Goal: Transaction & Acquisition: Purchase product/service

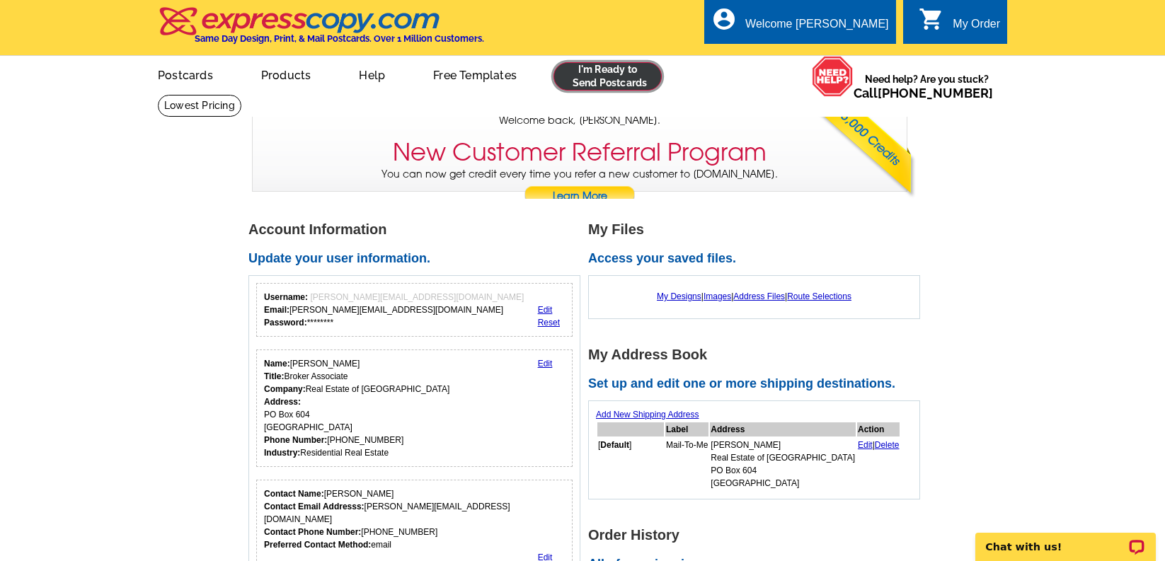
click at [648, 79] on link at bounding box center [607, 76] width 108 height 28
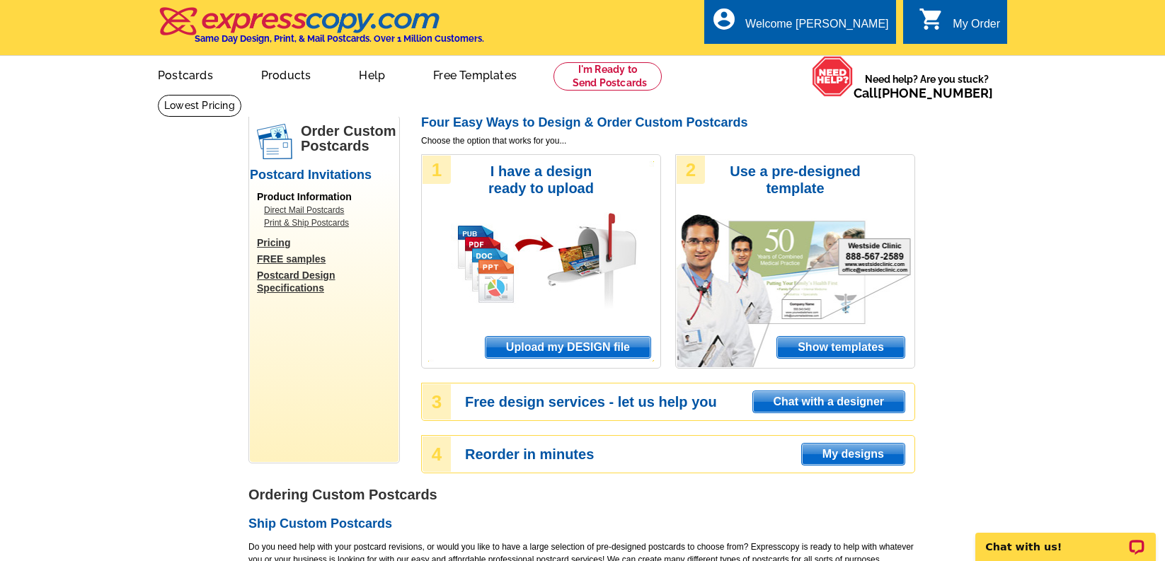
click at [532, 351] on span "Upload my DESIGN file" at bounding box center [568, 347] width 165 height 21
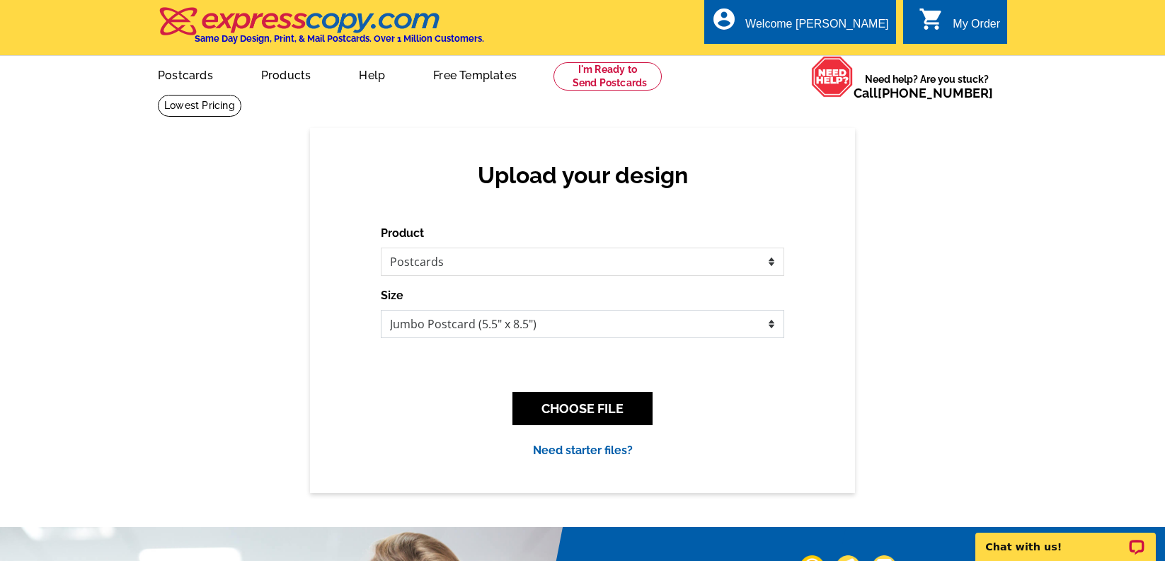
click at [518, 331] on select "Jumbo Postcard (5.5" x 8.5") Regular Postcard (4.25" x 5.6") Panoramic Postcard…" at bounding box center [582, 324] width 403 height 28
select select "1"
click at [381, 310] on select "Jumbo Postcard (5.5" x 8.5") Regular Postcard (4.25" x 5.6") Panoramic Postcard…" at bounding box center [582, 324] width 403 height 28
click at [584, 414] on button "CHOOSE FILE" at bounding box center [582, 408] width 140 height 33
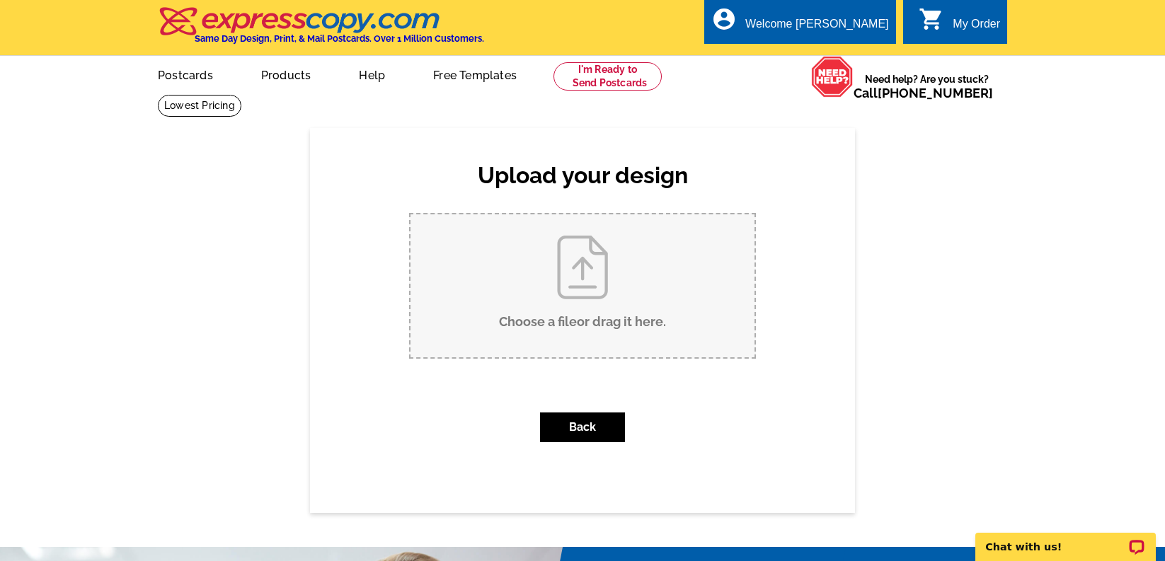
click at [597, 288] on input "Choose a file or drag it here ." at bounding box center [582, 285] width 344 height 143
type input "C:\fakepath\IHC3063_listed.pdf"
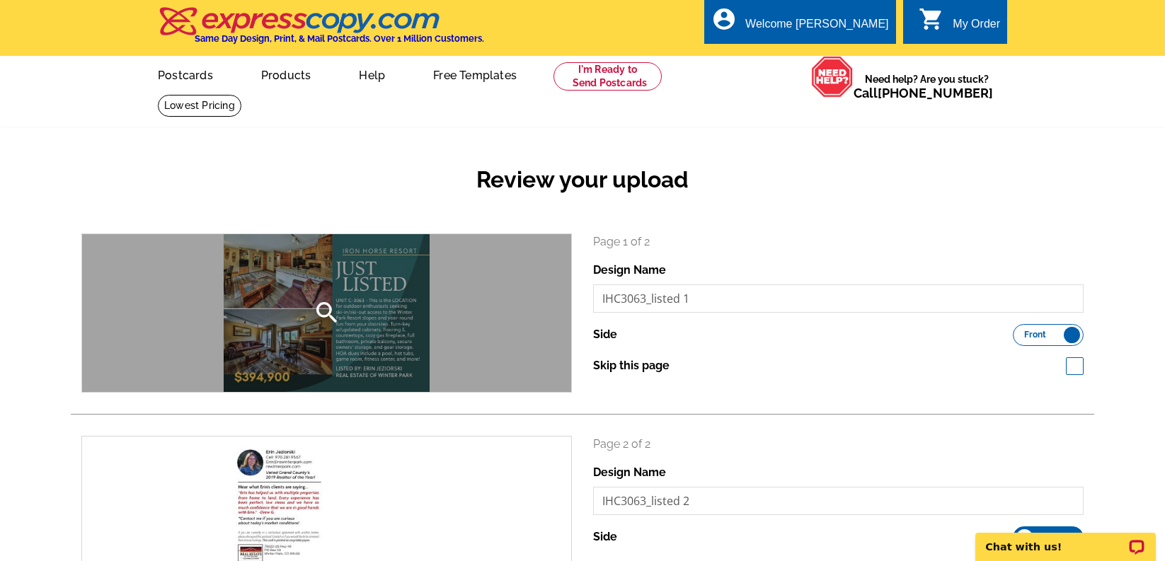
click at [321, 307] on icon "search" at bounding box center [327, 313] width 28 height 28
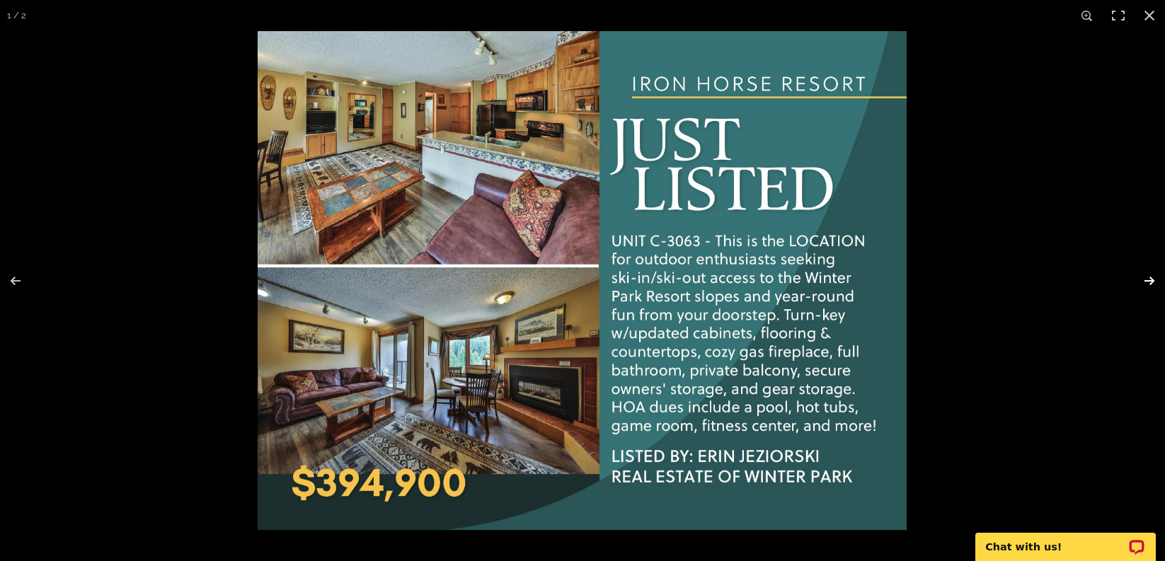
click at [1148, 280] on button at bounding box center [1140, 281] width 50 height 71
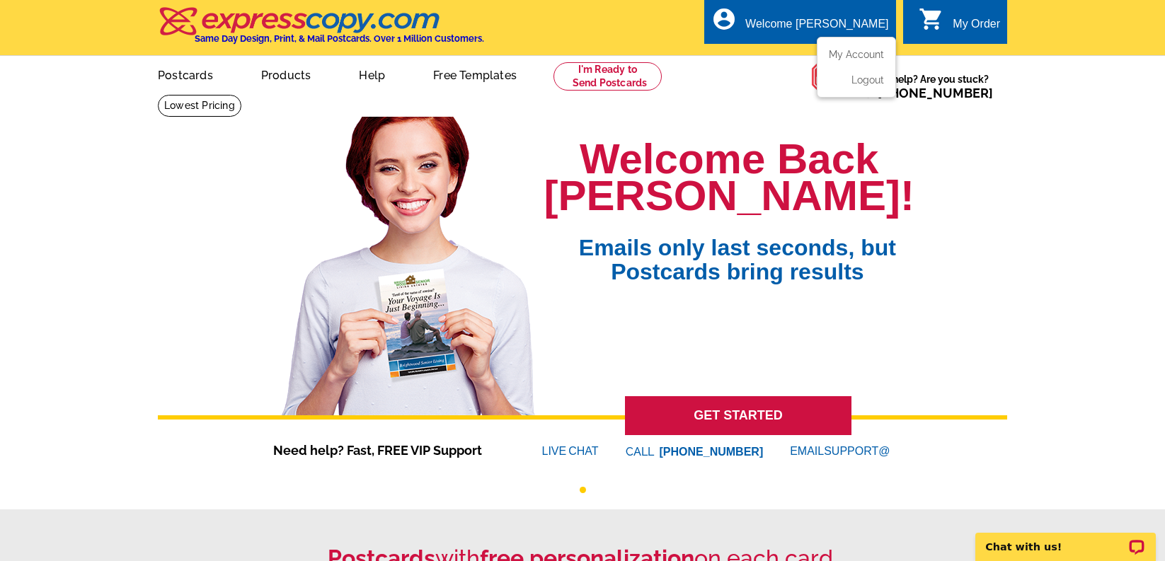
click at [860, 23] on div "Welcome [PERSON_NAME]" at bounding box center [816, 28] width 143 height 20
click at [863, 54] on link "My Account" at bounding box center [853, 54] width 61 height 13
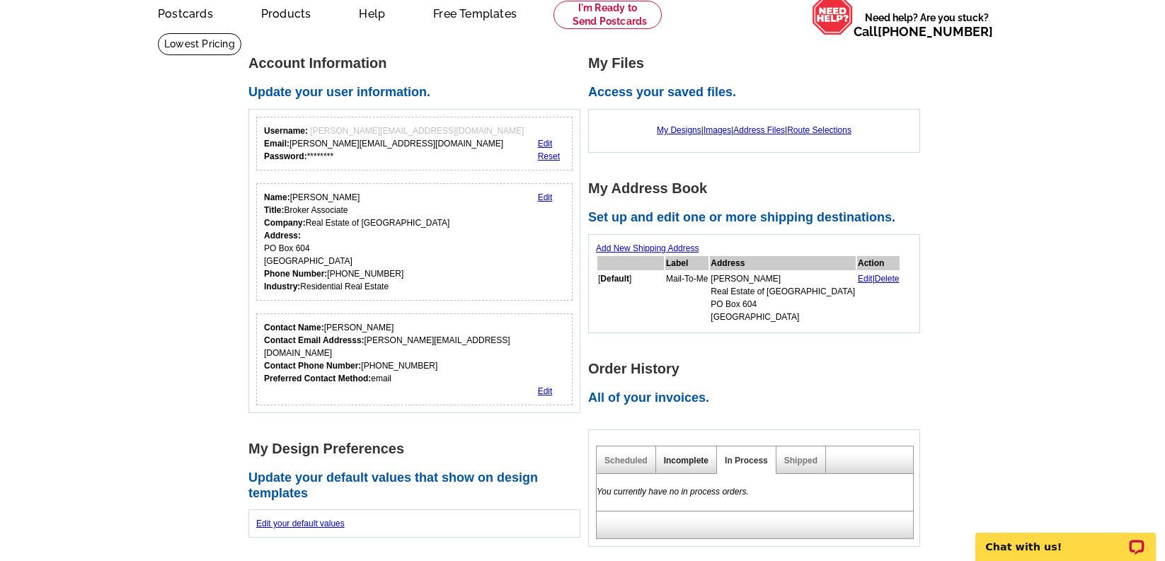
click at [686, 465] on link "Incomplete" at bounding box center [686, 461] width 45 height 10
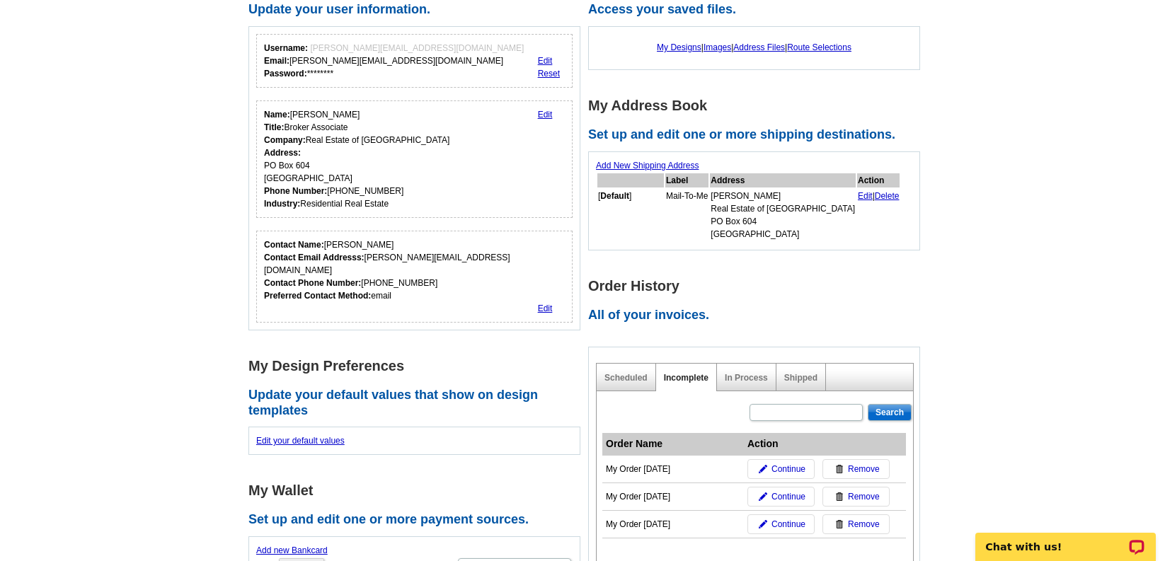
scroll to position [190, 0]
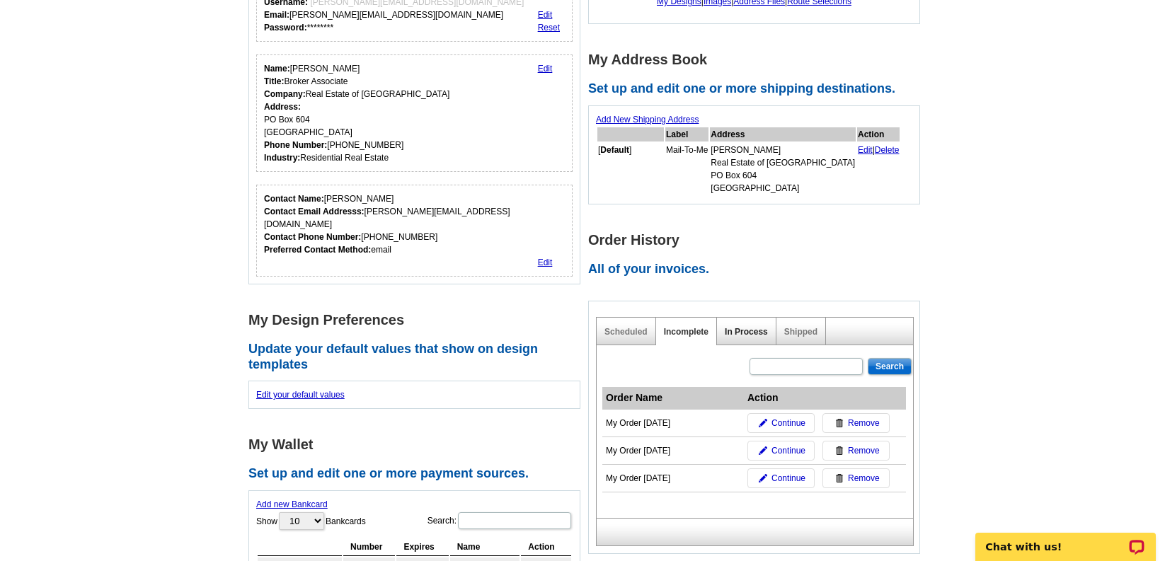
click at [762, 334] on link "In Process" at bounding box center [746, 332] width 43 height 10
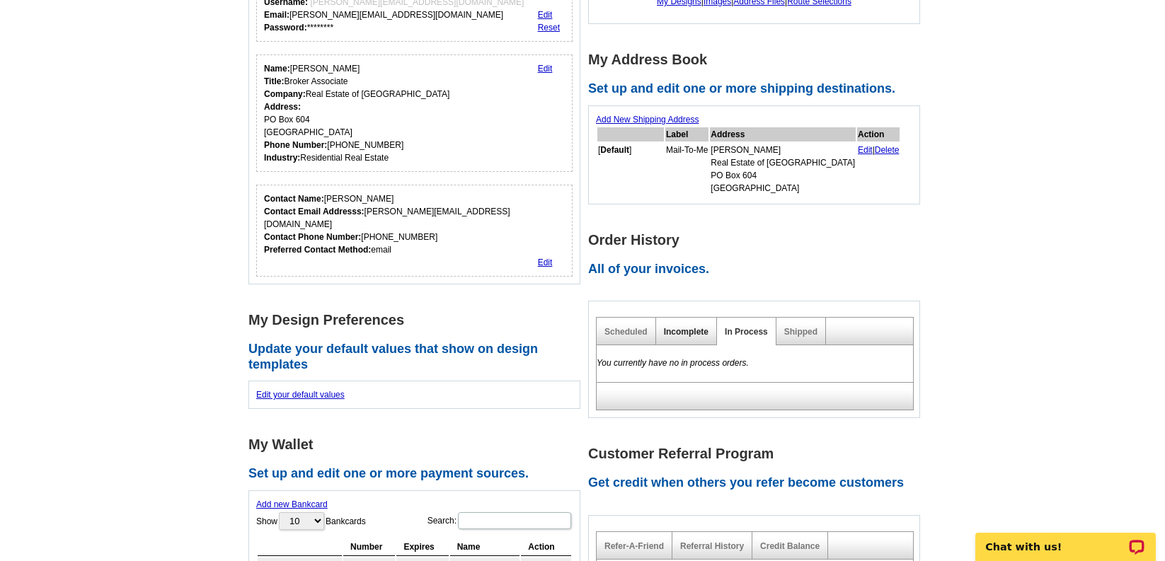
click at [697, 333] on link "Incomplete" at bounding box center [686, 332] width 45 height 10
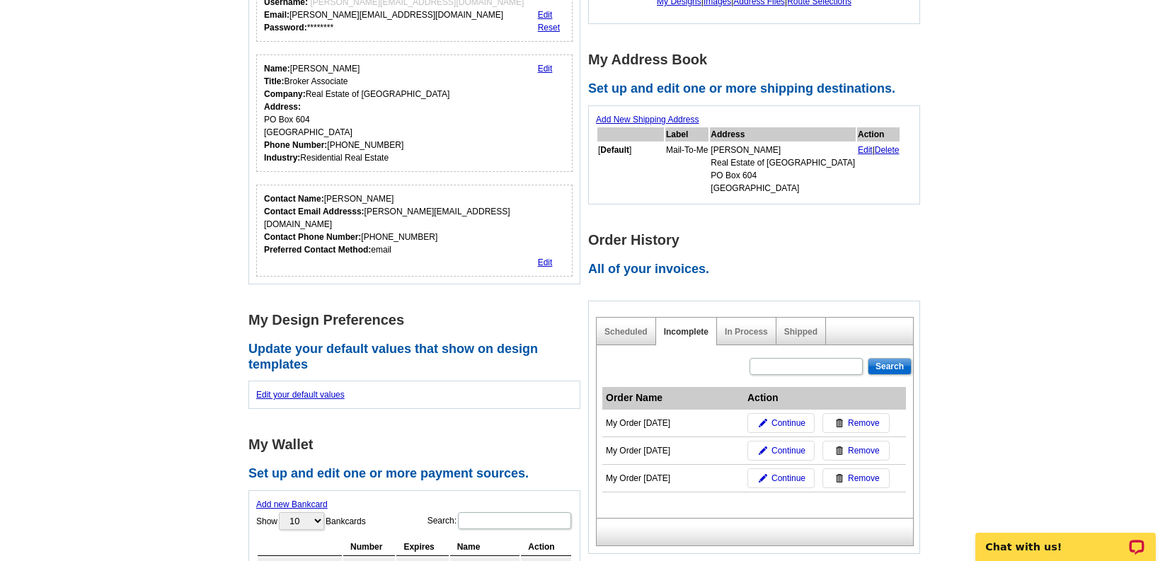
scroll to position [0, 0]
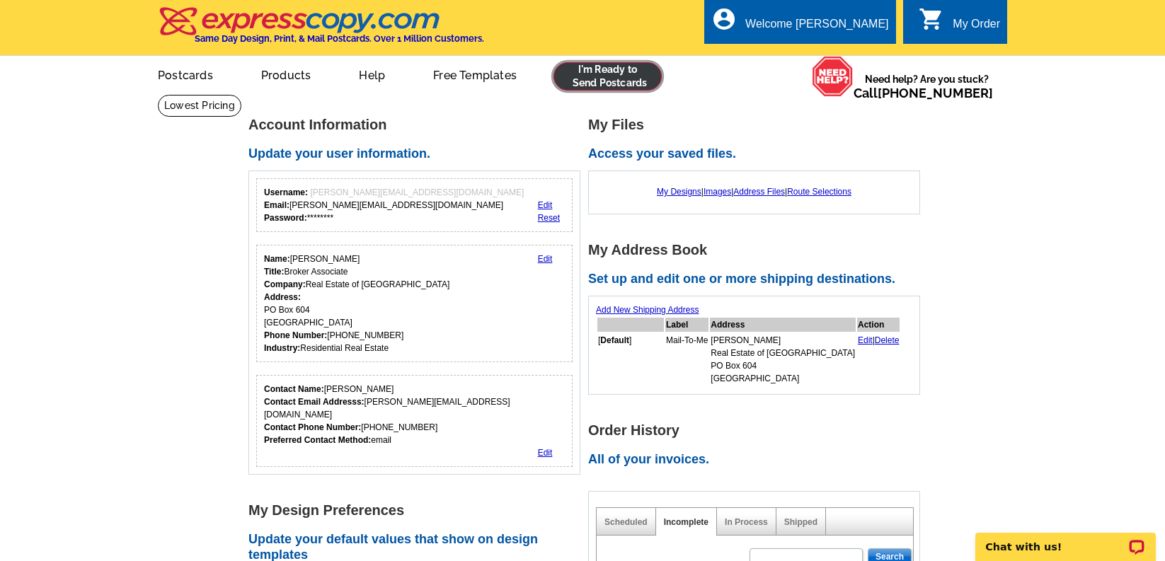
click at [630, 84] on link at bounding box center [607, 76] width 108 height 28
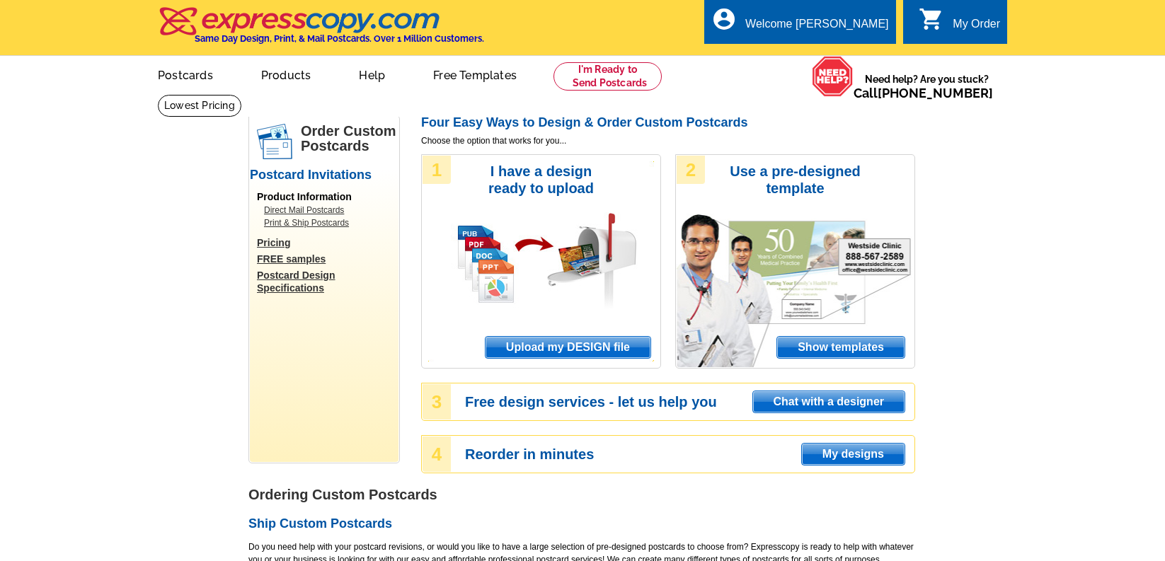
click at [525, 346] on span "Upload my DESIGN file" at bounding box center [568, 347] width 165 height 21
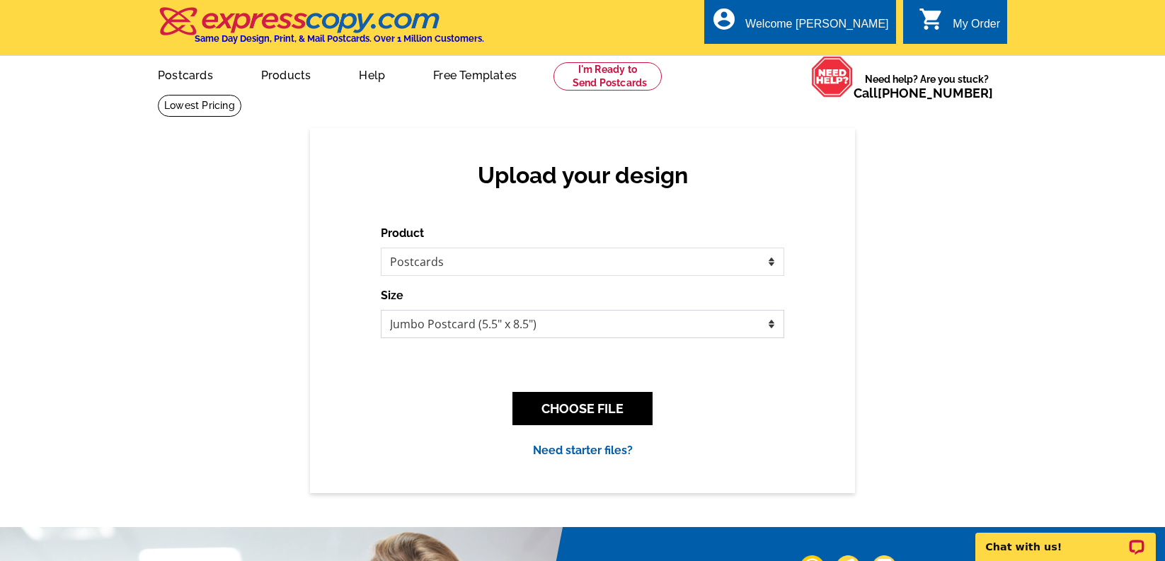
click at [519, 318] on select "Jumbo Postcard (5.5" x 8.5") Regular Postcard (4.25" x 5.6") Panoramic Postcard…" at bounding box center [582, 324] width 403 height 28
select select "1"
click at [381, 310] on select "Jumbo Postcard (5.5" x 8.5") Regular Postcard (4.25" x 5.6") Panoramic Postcard…" at bounding box center [582, 324] width 403 height 28
click at [571, 406] on button "CHOOSE FILE" at bounding box center [582, 408] width 140 height 33
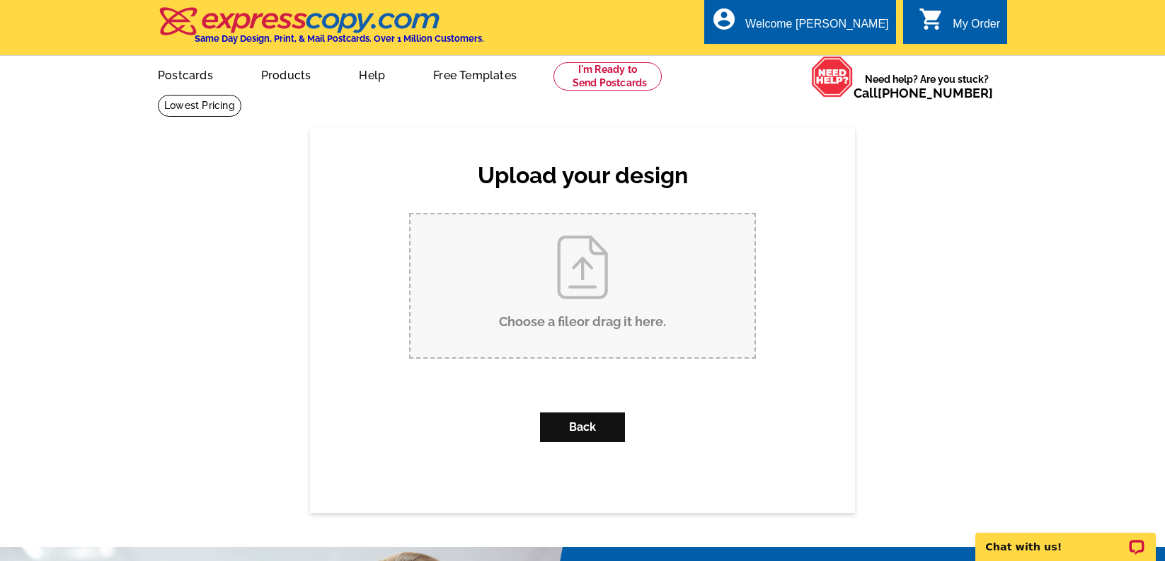
click at [576, 291] on input "Choose a file or drag it here ." at bounding box center [582, 285] width 344 height 143
type input "C:\fakepath\IHC3063_listed.pdf"
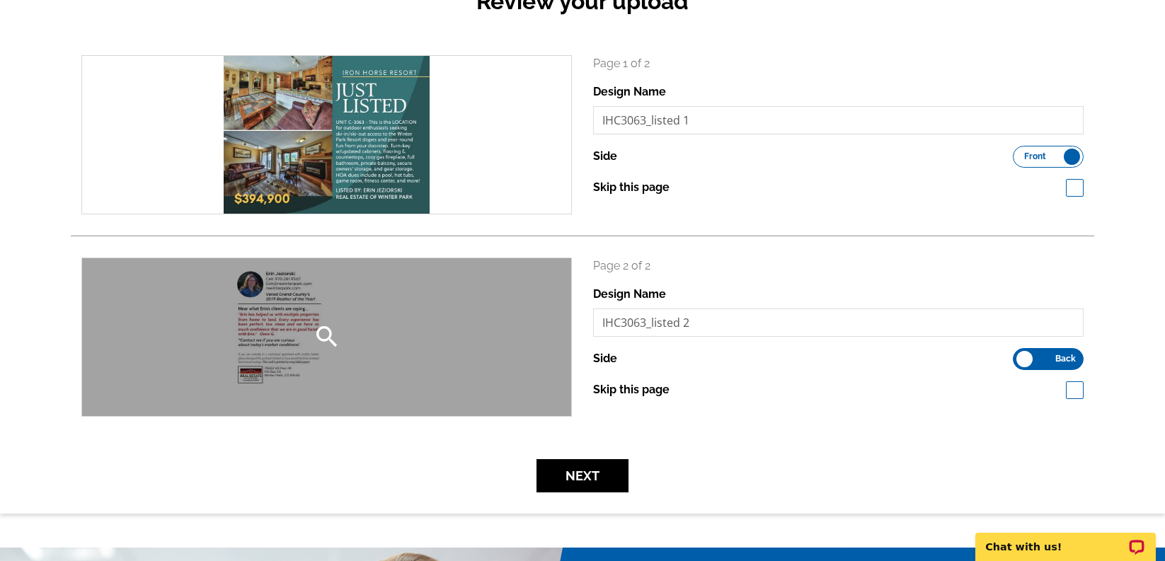
scroll to position [190, 0]
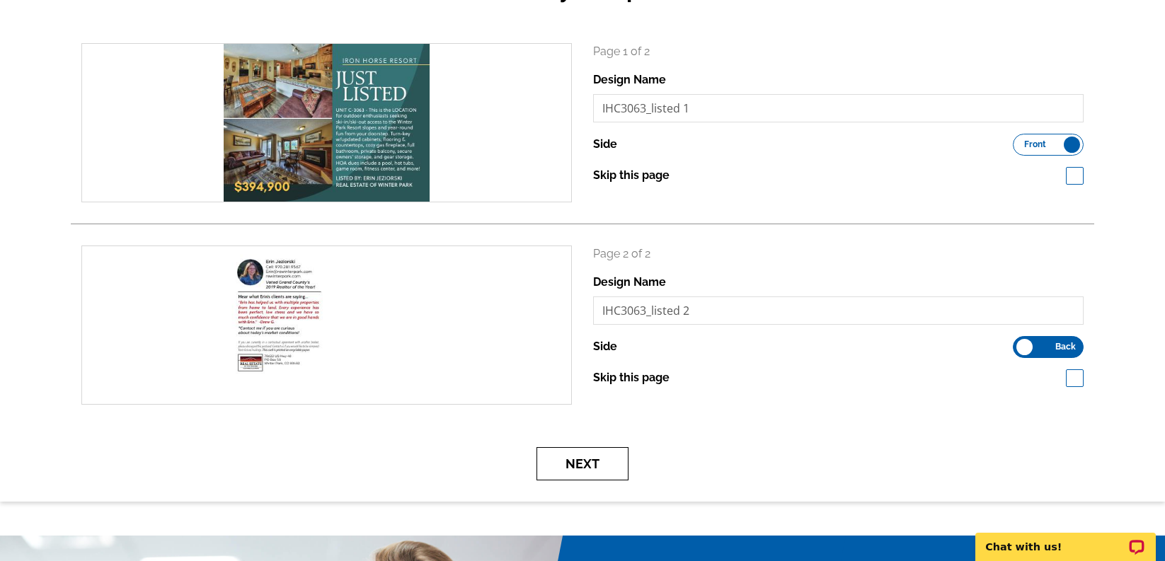
click at [599, 470] on button "Next" at bounding box center [582, 463] width 92 height 33
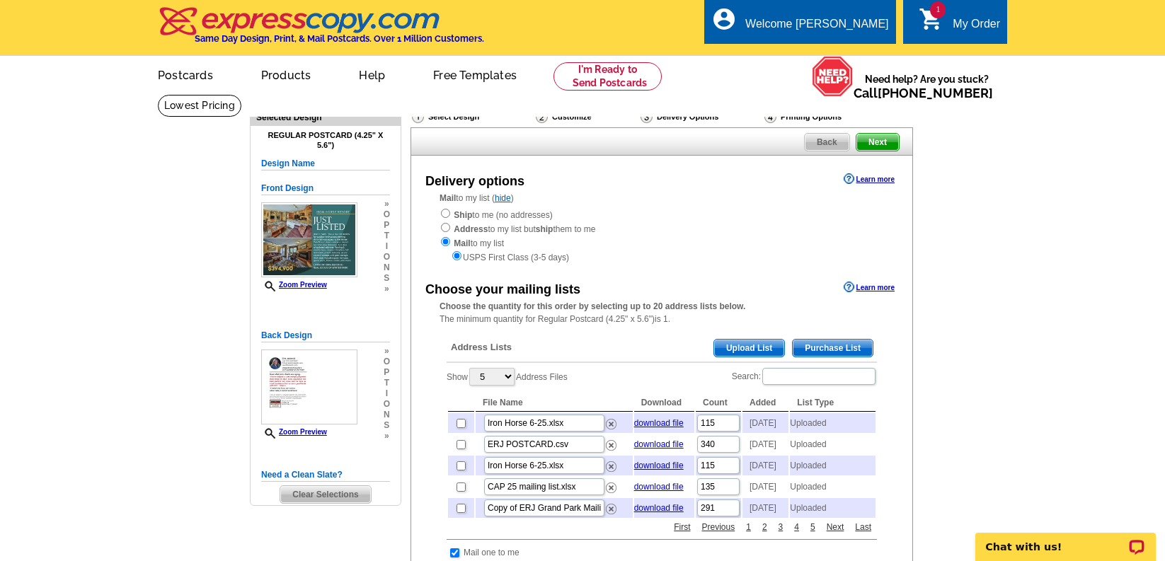
click at [745, 348] on span "Upload List" at bounding box center [749, 348] width 70 height 17
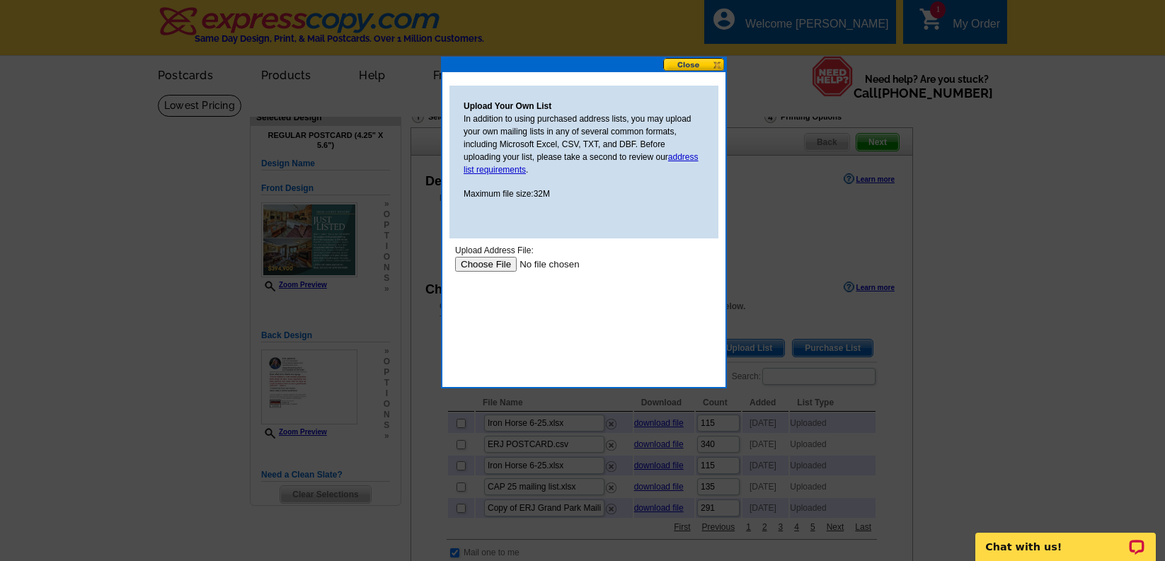
click at [486, 265] on input "file" at bounding box center [544, 264] width 179 height 15
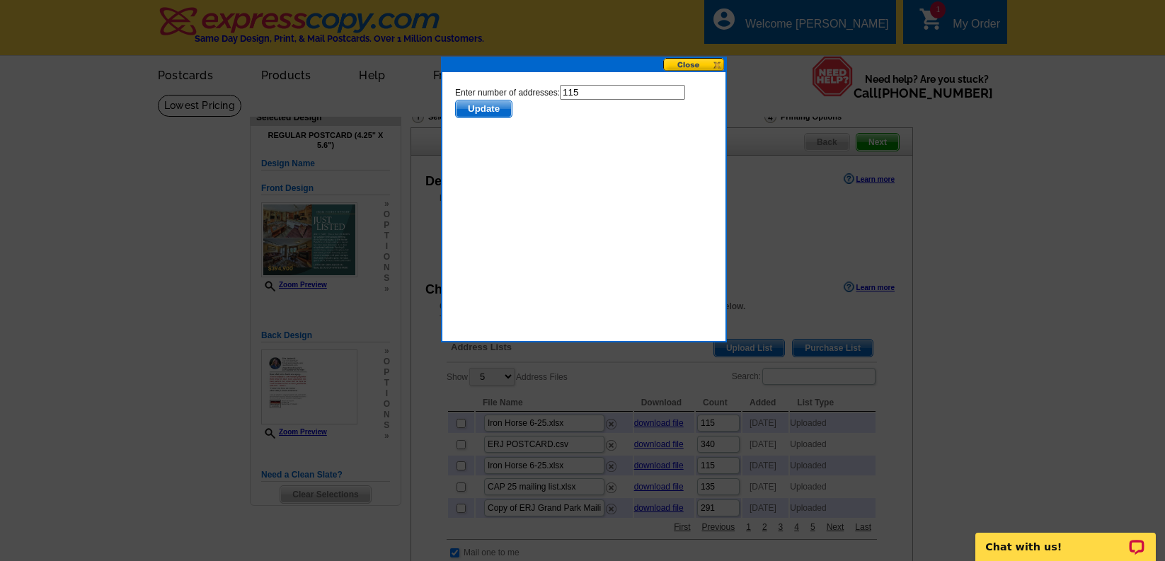
click at [616, 89] on input "115" at bounding box center [622, 92] width 125 height 15
type input "114"
click at [488, 106] on span "Update" at bounding box center [484, 109] width 56 height 17
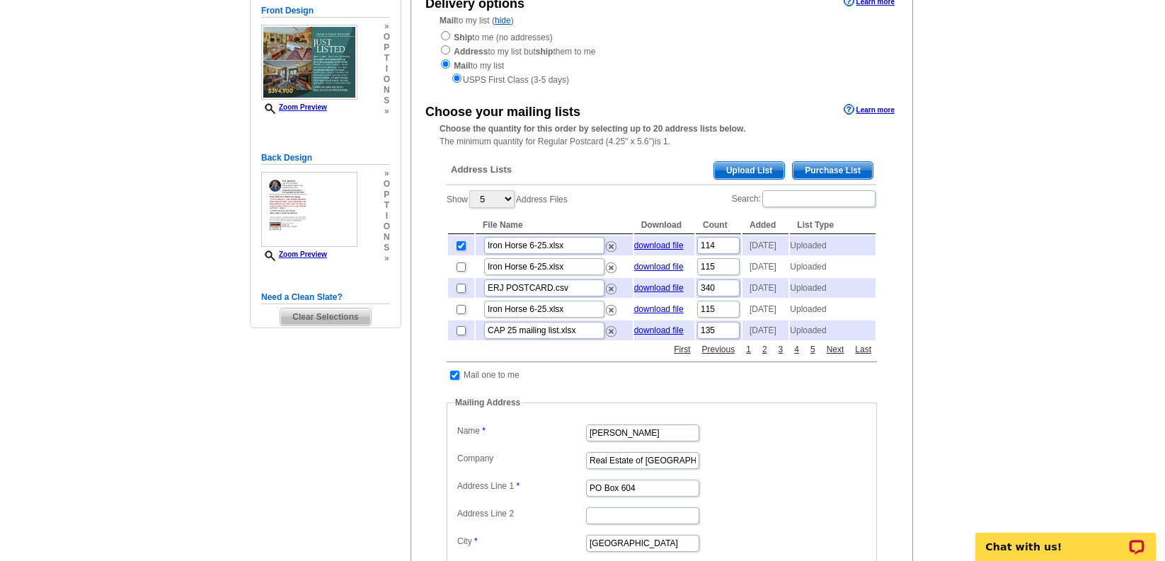
scroll to position [299, 0]
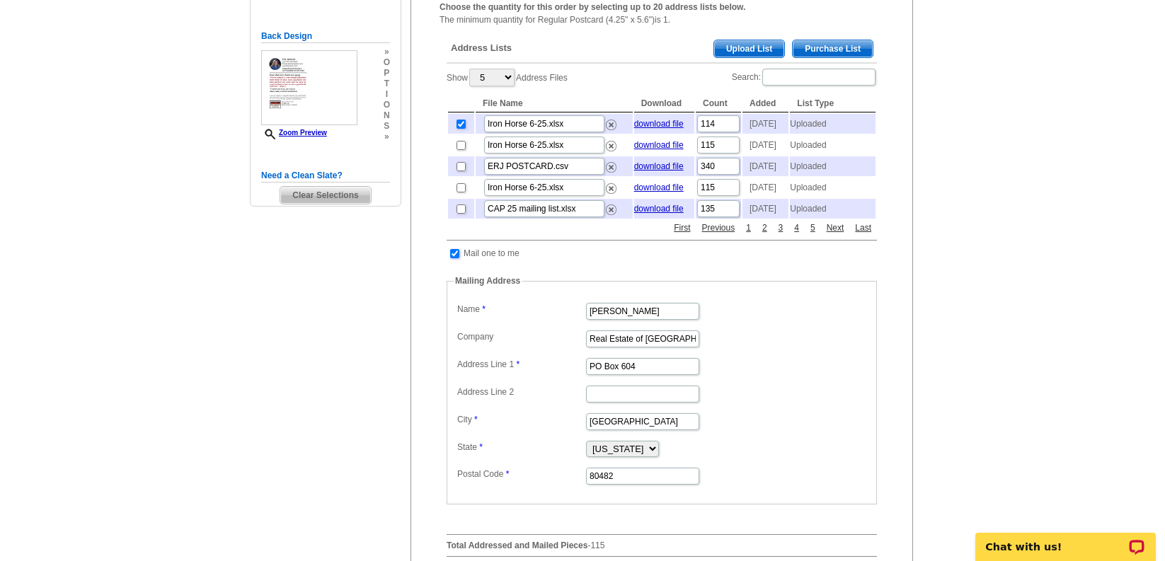
click at [454, 258] on input "checkbox" at bounding box center [454, 253] width 9 height 9
checkbox input "false"
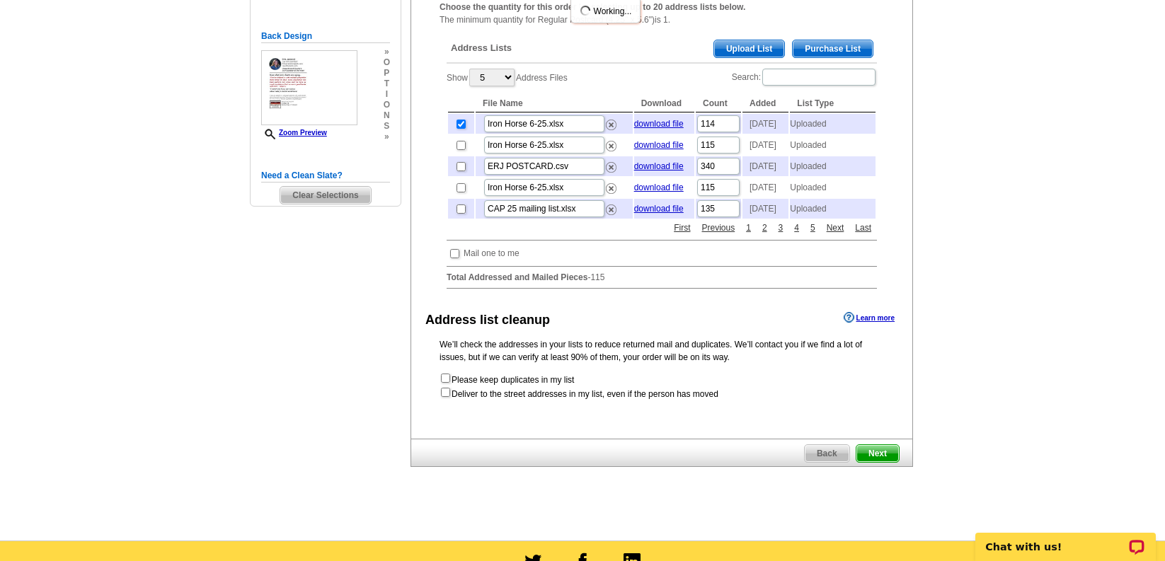
click at [888, 462] on span "Next" at bounding box center [877, 453] width 42 height 17
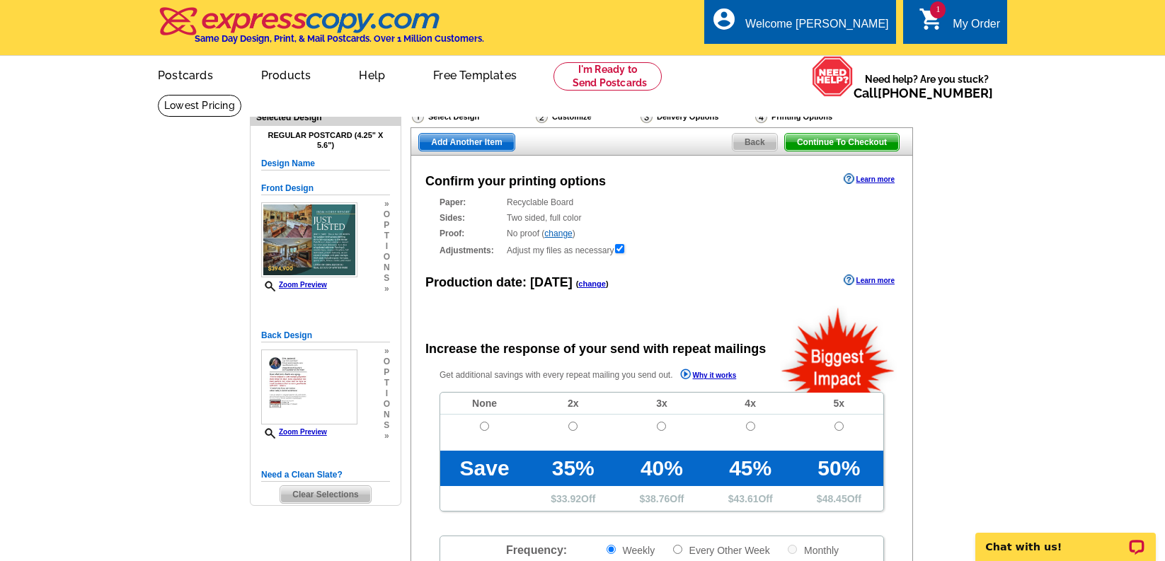
radio input "false"
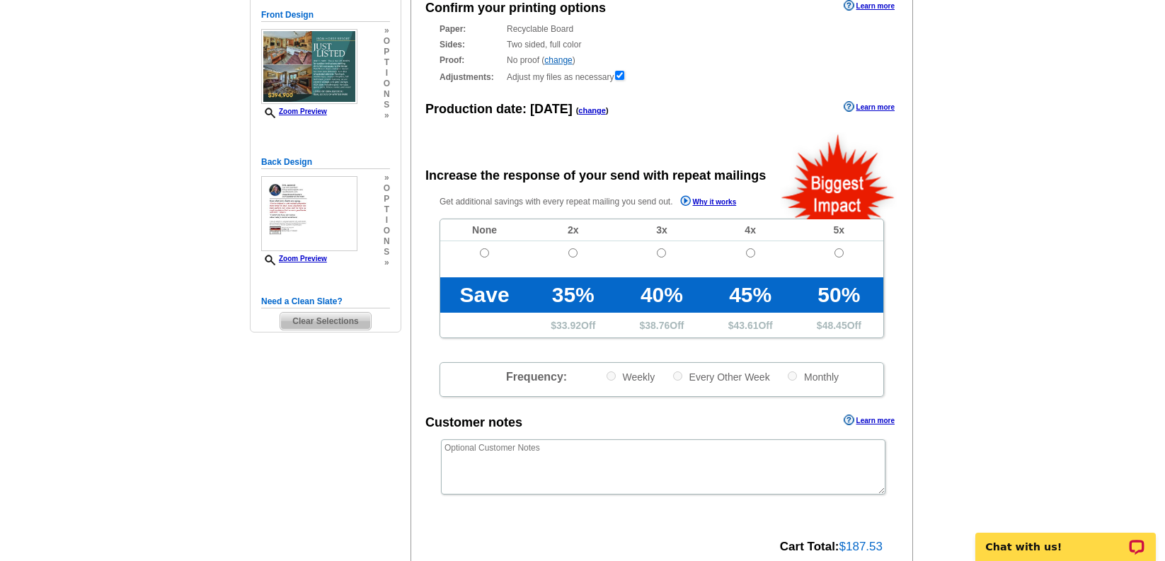
scroll to position [189, 0]
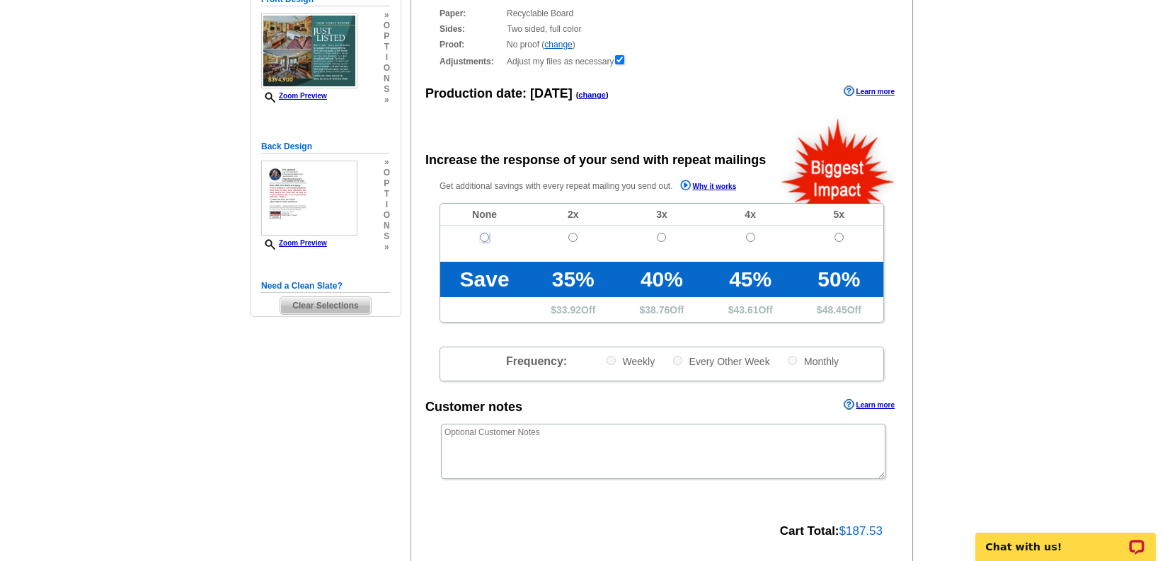
click at [486, 239] on input "radio" at bounding box center [484, 237] width 9 height 9
radio input "true"
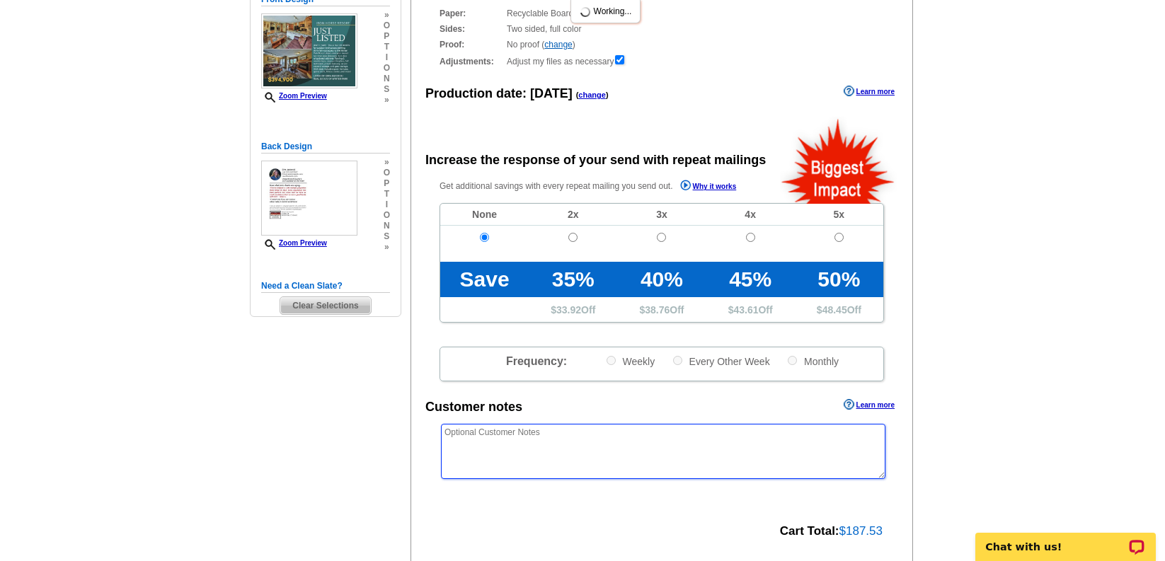
click at [590, 469] on textarea at bounding box center [663, 451] width 444 height 55
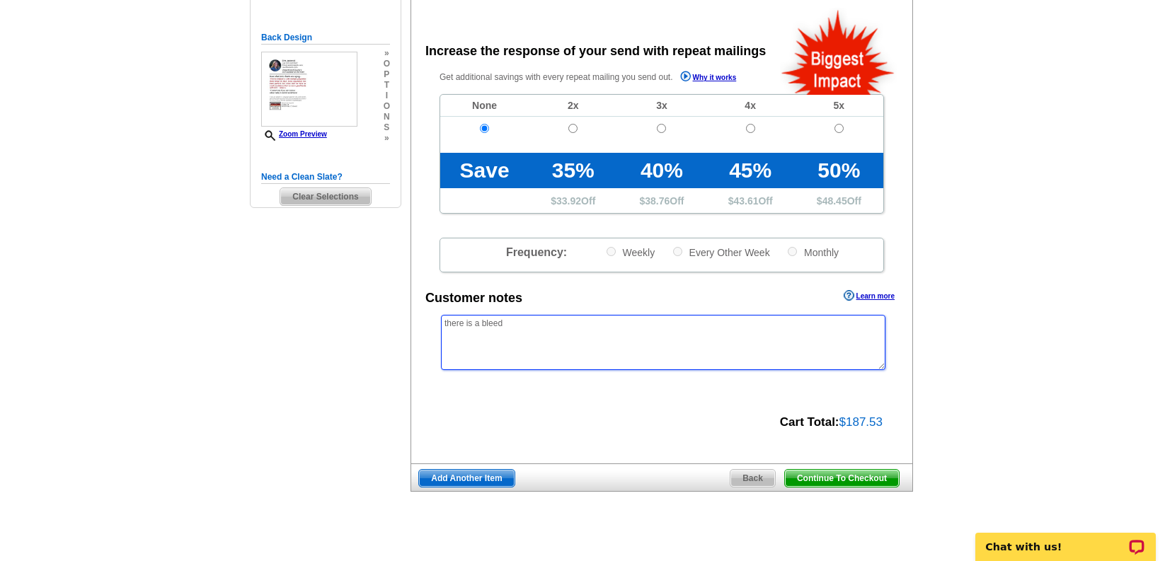
scroll to position [308, 0]
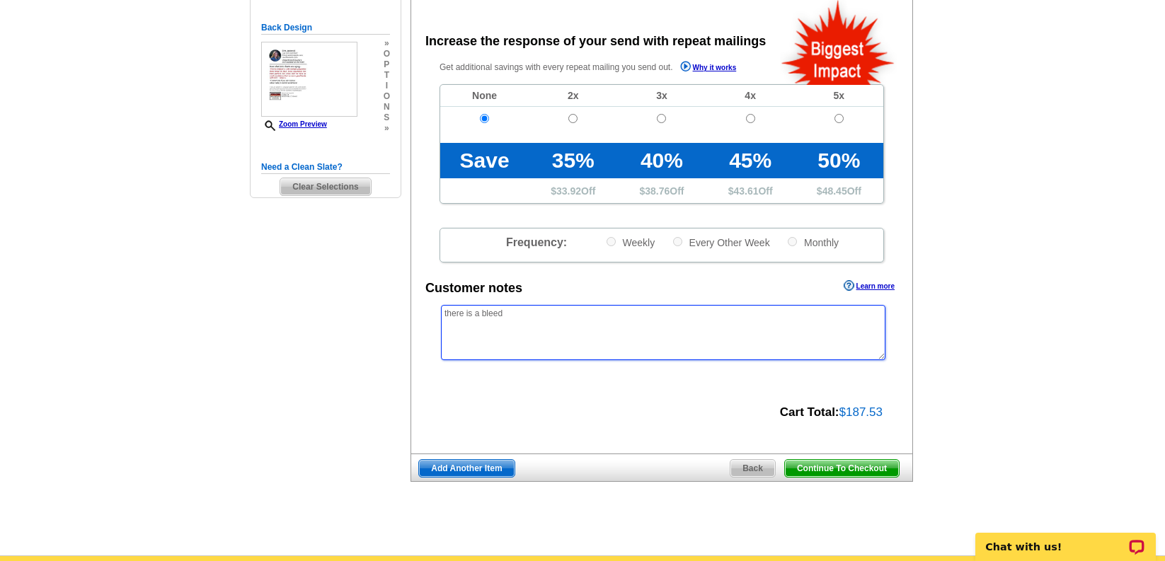
type textarea "there is a bleed"
click at [824, 468] on span "Continue To Checkout" at bounding box center [842, 468] width 114 height 17
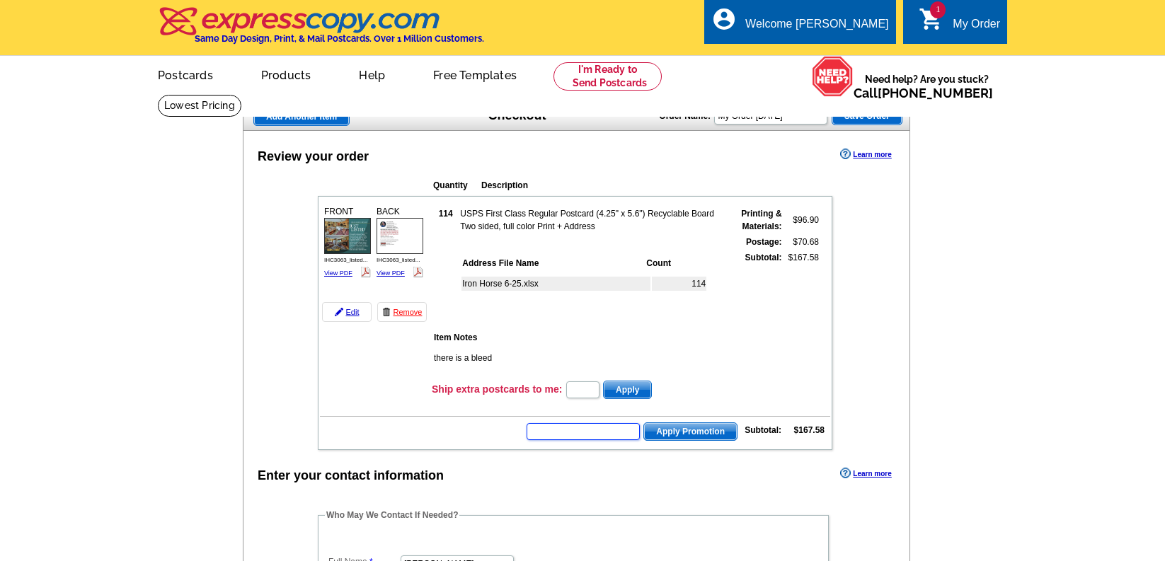
click at [551, 435] on input "text" at bounding box center [583, 431] width 113 height 17
click at [590, 430] on input "text" at bounding box center [583, 431] width 113 height 17
paste input "GROW0825"
type input "GROW0825"
click at [665, 438] on span "Apply Promotion" at bounding box center [690, 431] width 93 height 17
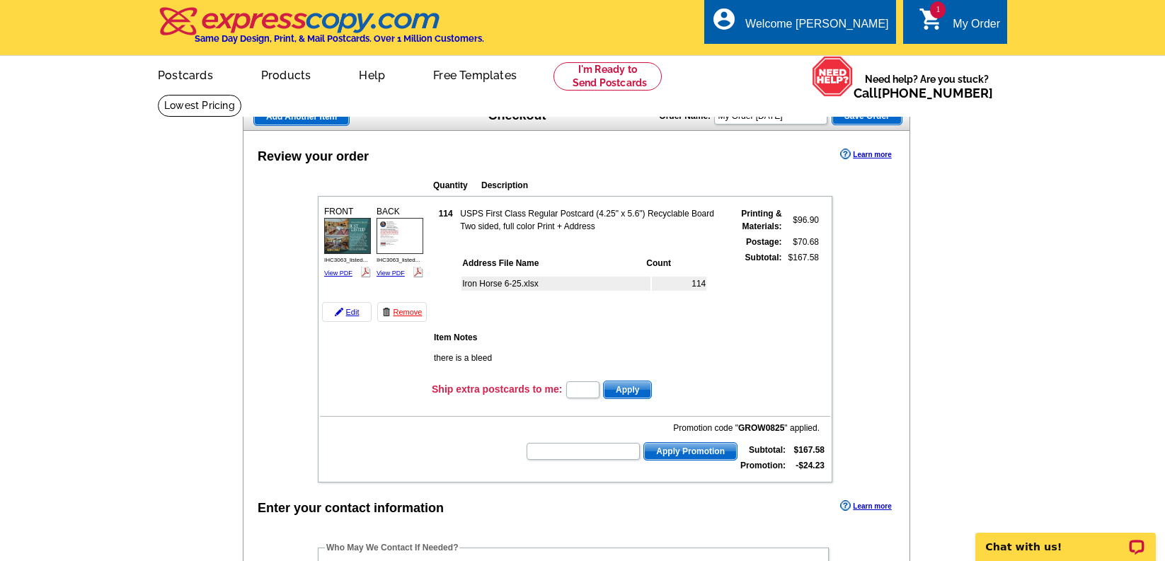
scroll to position [19, 0]
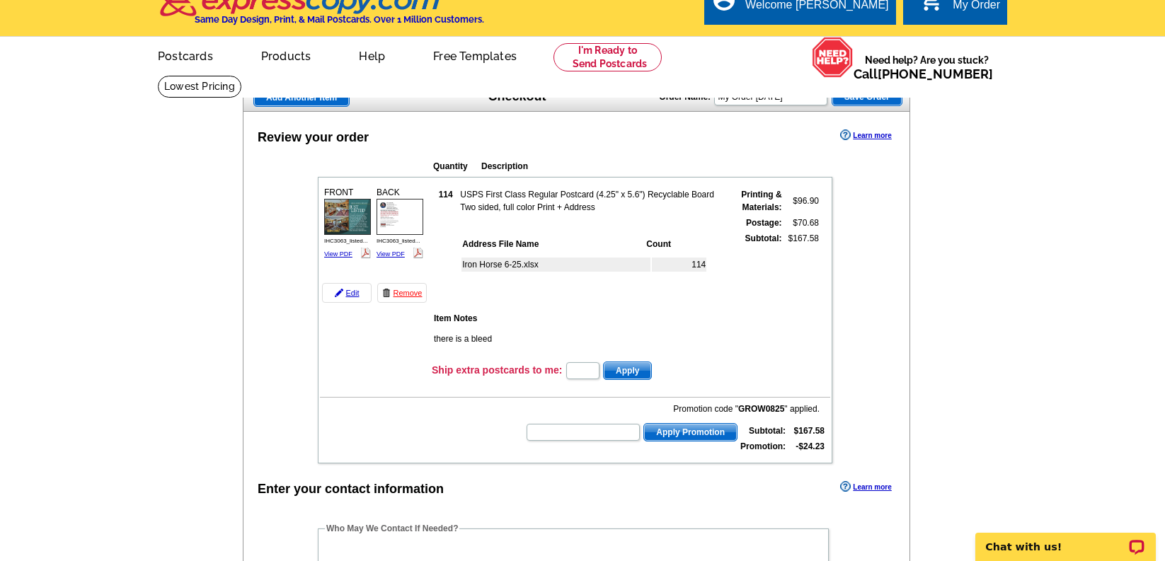
click at [346, 226] on img at bounding box center [347, 217] width 47 height 36
click at [406, 211] on img at bounding box center [400, 217] width 47 height 36
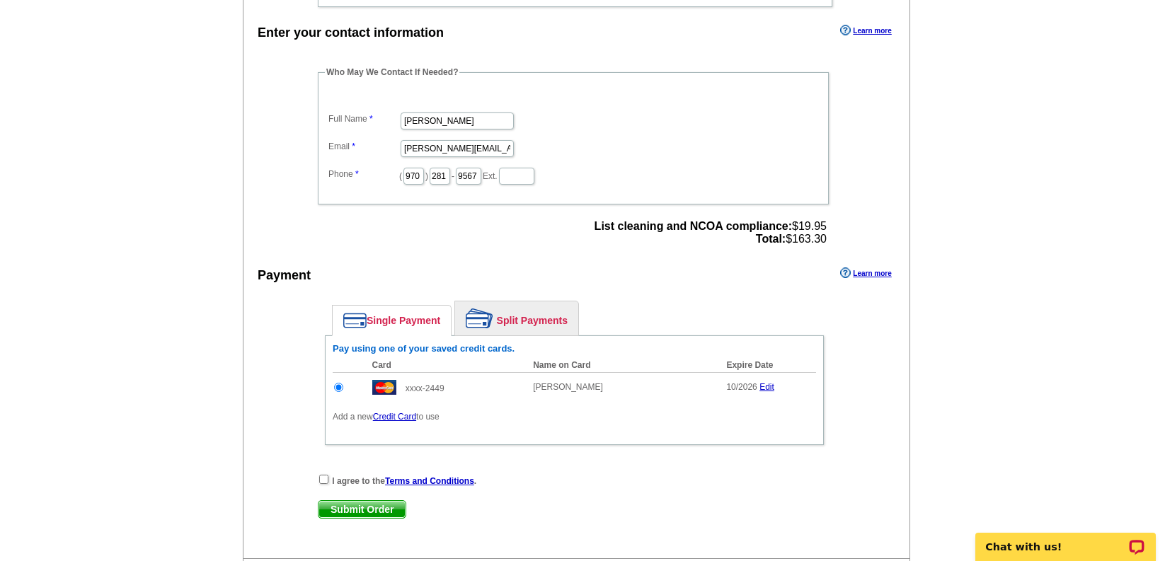
scroll to position [579, 0]
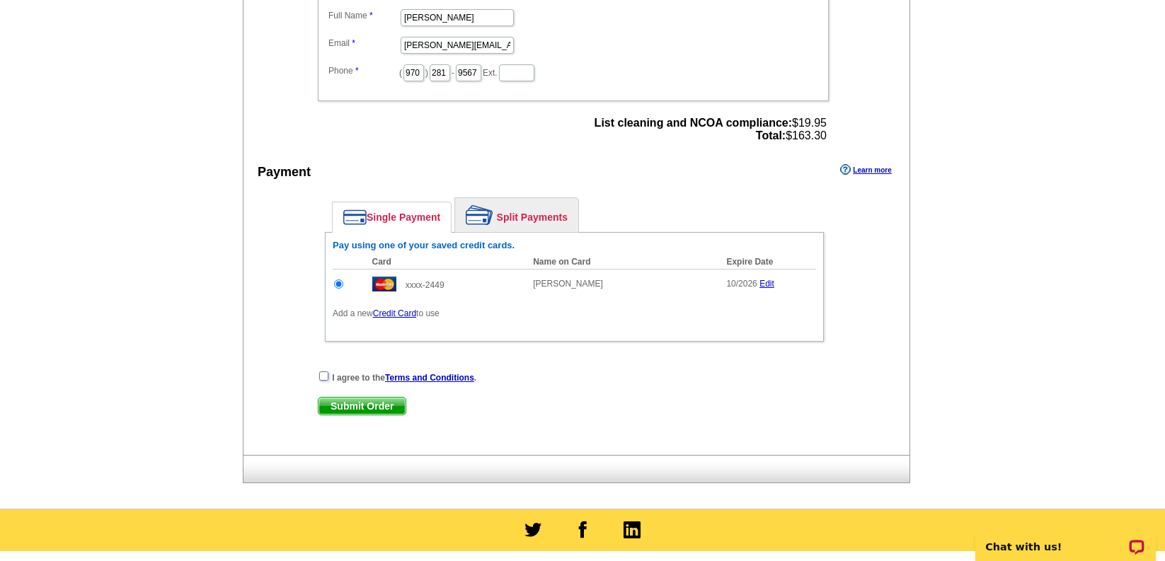
click at [322, 378] on input "checkbox" at bounding box center [323, 376] width 9 height 9
checkbox input "true"
click at [368, 406] on span "Submit Order" at bounding box center [361, 406] width 87 height 17
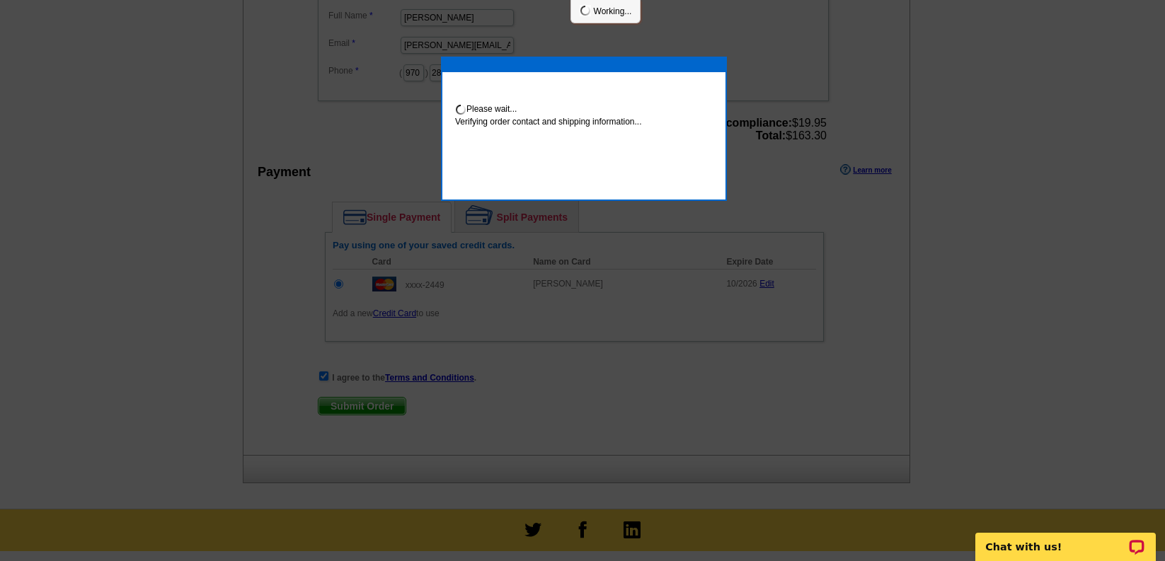
scroll to position [573, 0]
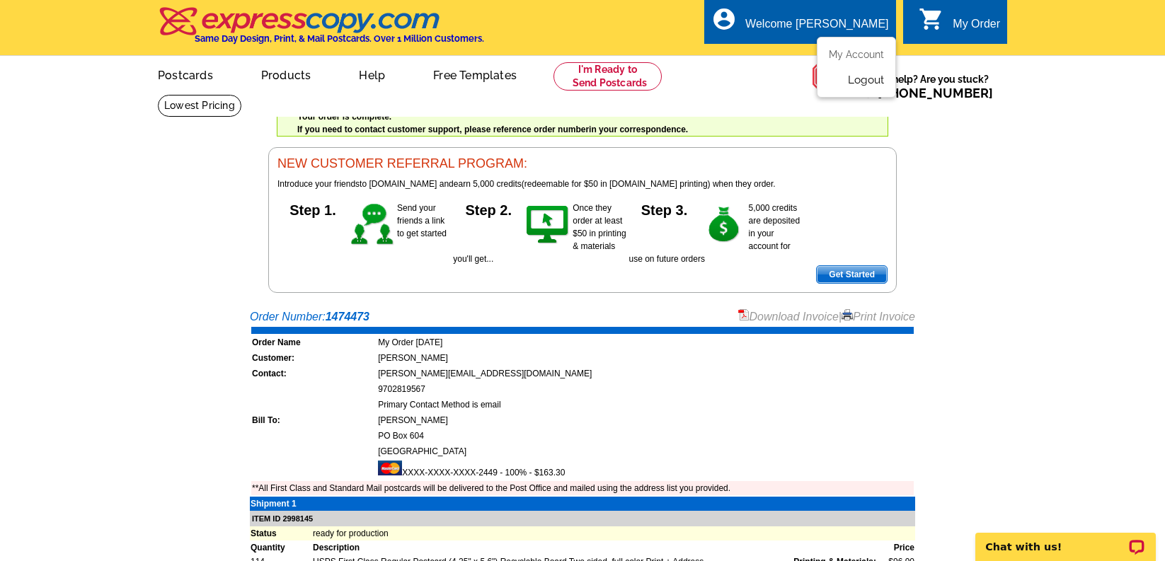
click at [861, 77] on link "Logout" at bounding box center [866, 80] width 36 height 13
